Goal: Communication & Community: Answer question/provide support

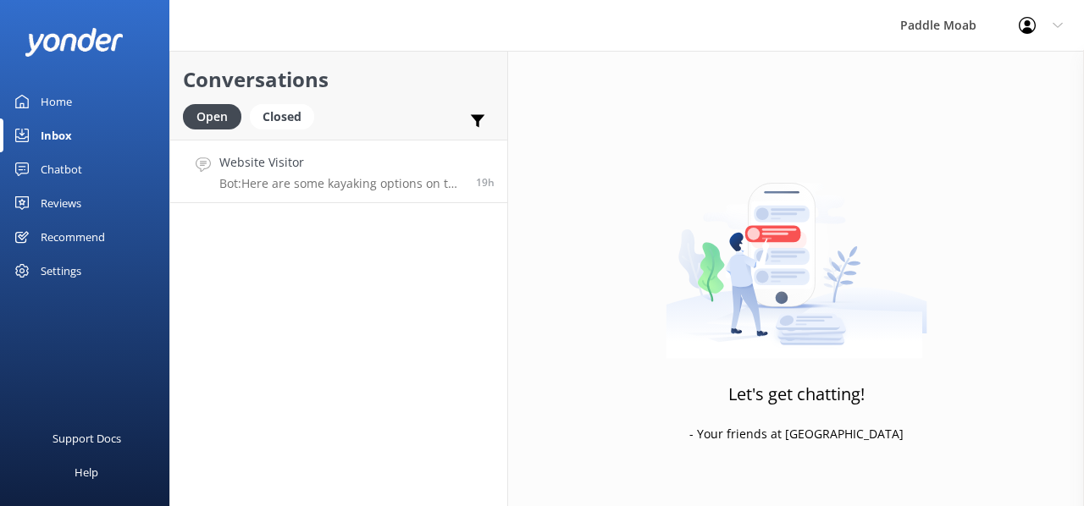
click at [305, 165] on h4 "Website Visitor" at bounding box center [341, 162] width 244 height 19
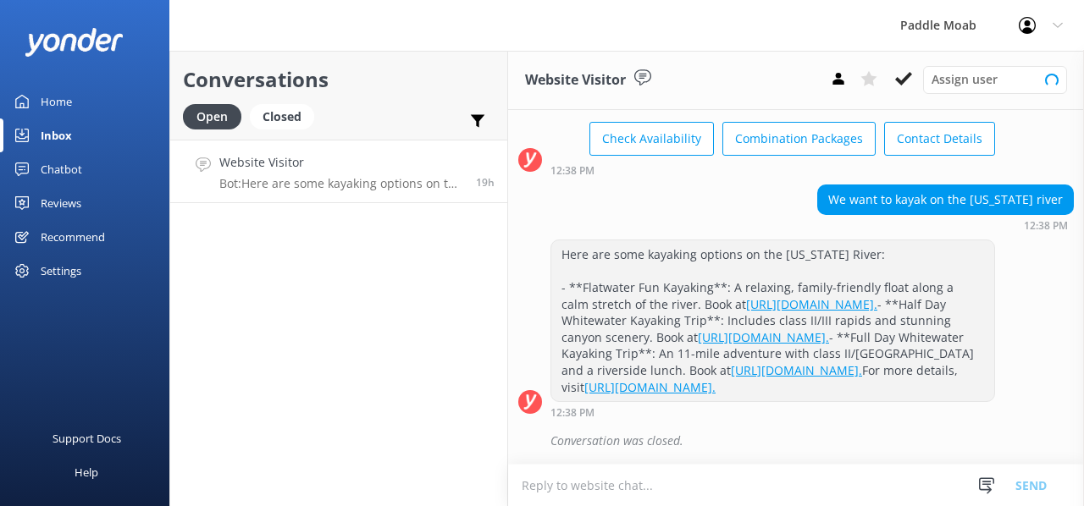
scroll to position [208, 0]
click at [1057, 74] on div "Assign user" at bounding box center [994, 79] width 135 height 19
click at [250, 246] on div "Conversations Open Closed Important Assigned to me Unassigned Website Visitor t…" at bounding box center [338, 278] width 339 height 455
click at [342, 244] on div "Conversations Open Closed Important Assigned to me Unassigned Website Visitor t…" at bounding box center [338, 278] width 339 height 455
click at [274, 124] on div "Closed" at bounding box center [282, 116] width 64 height 25
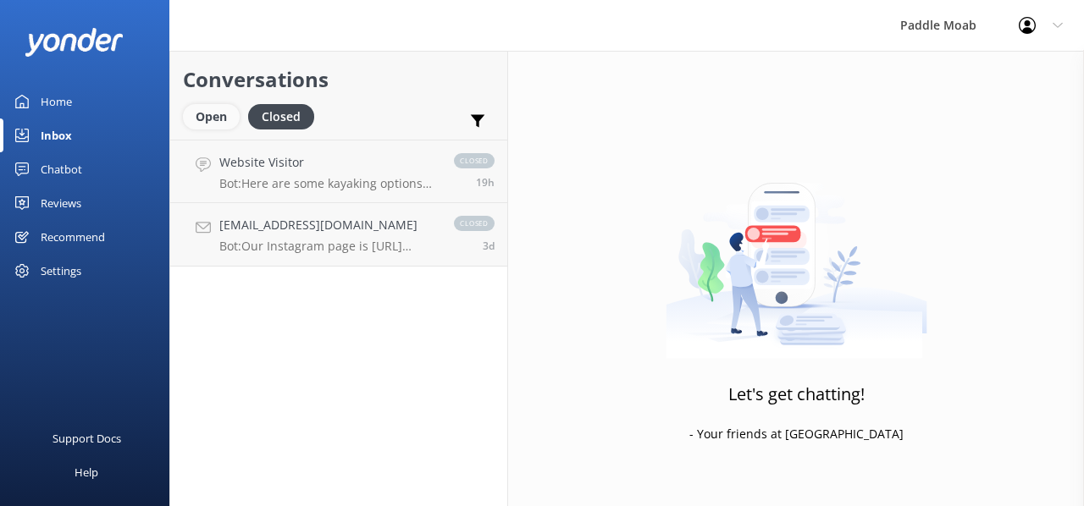
click at [205, 126] on div "Open" at bounding box center [211, 116] width 57 height 25
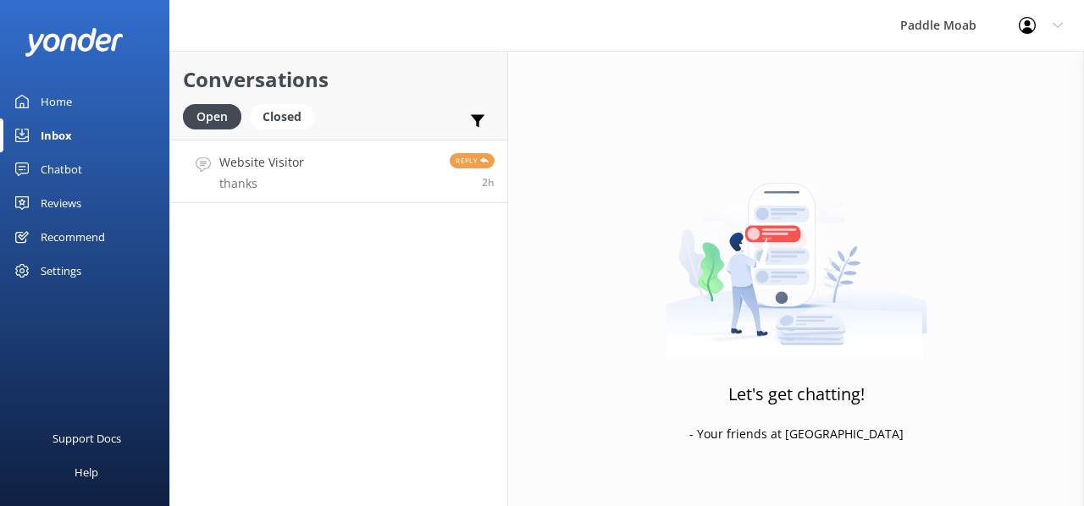
click at [258, 165] on h4 "Website Visitor" at bounding box center [261, 162] width 85 height 19
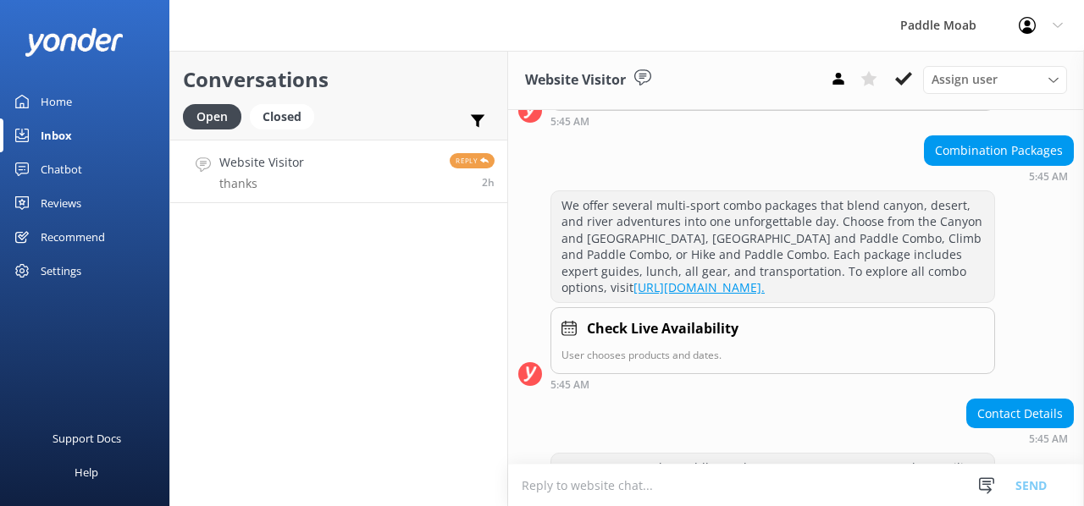
scroll to position [422, 0]
